Goal: Task Accomplishment & Management: Manage account settings

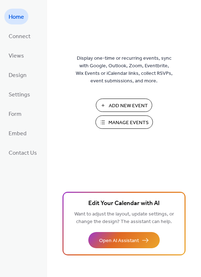
click at [122, 119] on span "Manage Events" at bounding box center [129, 123] width 40 height 8
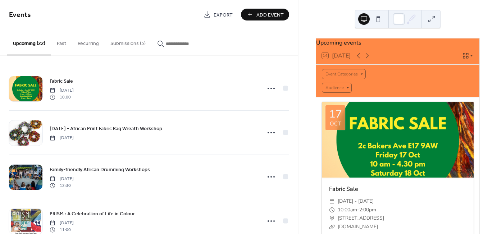
click at [132, 45] on button "Submissions (3)" at bounding box center [128, 42] width 47 height 26
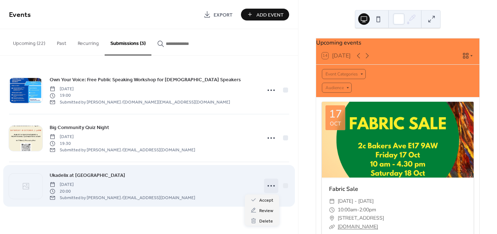
click at [272, 184] on icon at bounding box center [270, 185] width 11 height 11
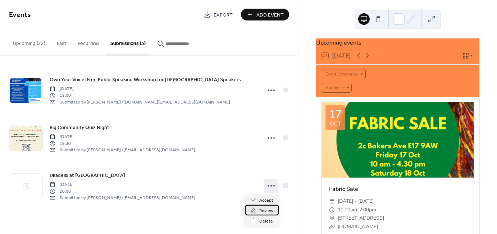
click at [266, 212] on span "Review" at bounding box center [266, 211] width 14 height 8
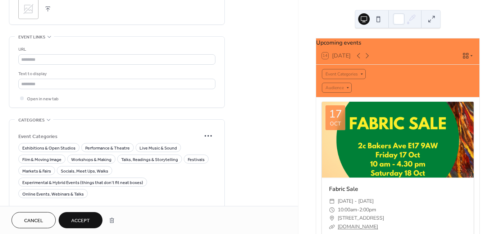
scroll to position [475, 0]
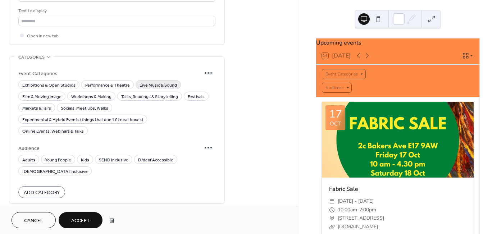
click at [147, 82] on span "Live Music & Sound" at bounding box center [157, 86] width 37 height 8
click at [28, 156] on span "Adults" at bounding box center [28, 160] width 13 height 8
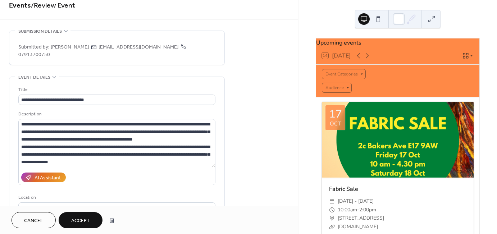
scroll to position [0, 0]
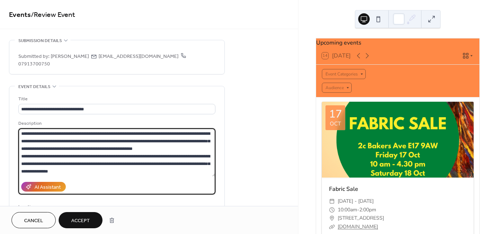
click at [124, 148] on textarea "**********" at bounding box center [116, 152] width 197 height 48
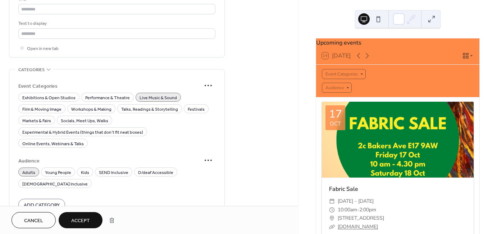
scroll to position [475, 0]
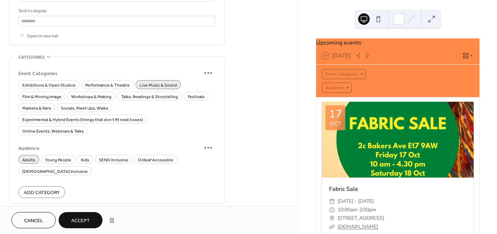
click at [73, 218] on span "Accept" at bounding box center [80, 221] width 19 height 8
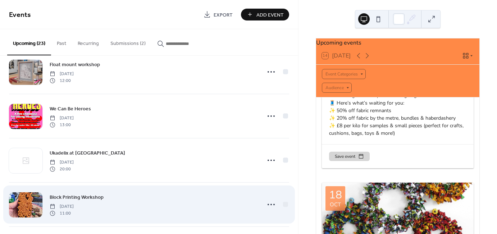
scroll to position [857, 0]
